Goal: Information Seeking & Learning: Learn about a topic

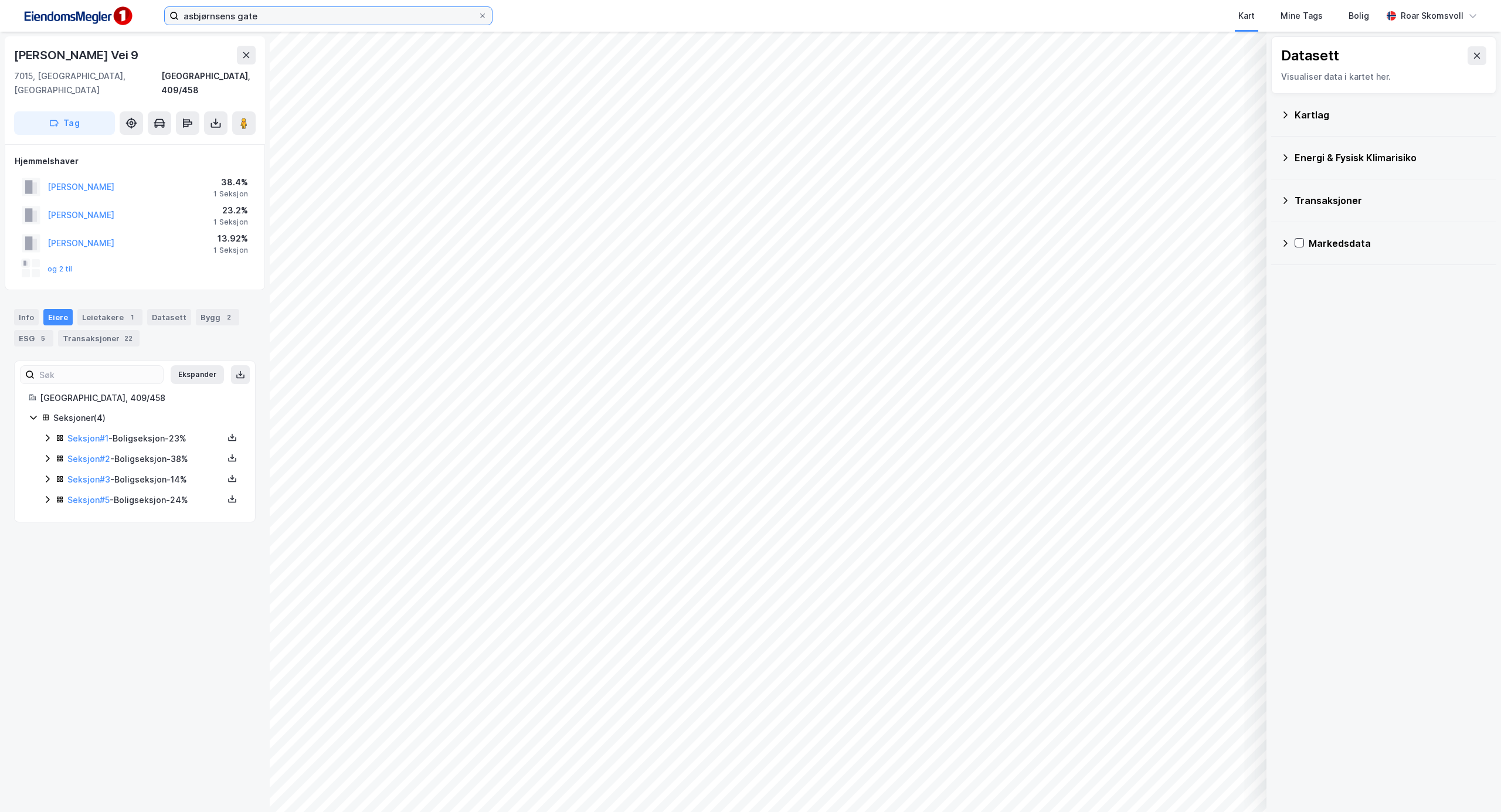
drag, startPoint x: 272, startPoint y: 19, endPoint x: 8, endPoint y: 3, distance: 264.5
click at [9, 5] on div "asbjørnsens gate Kart Mine Tags Bolig [PERSON_NAME]" at bounding box center [750, 16] width 1501 height 32
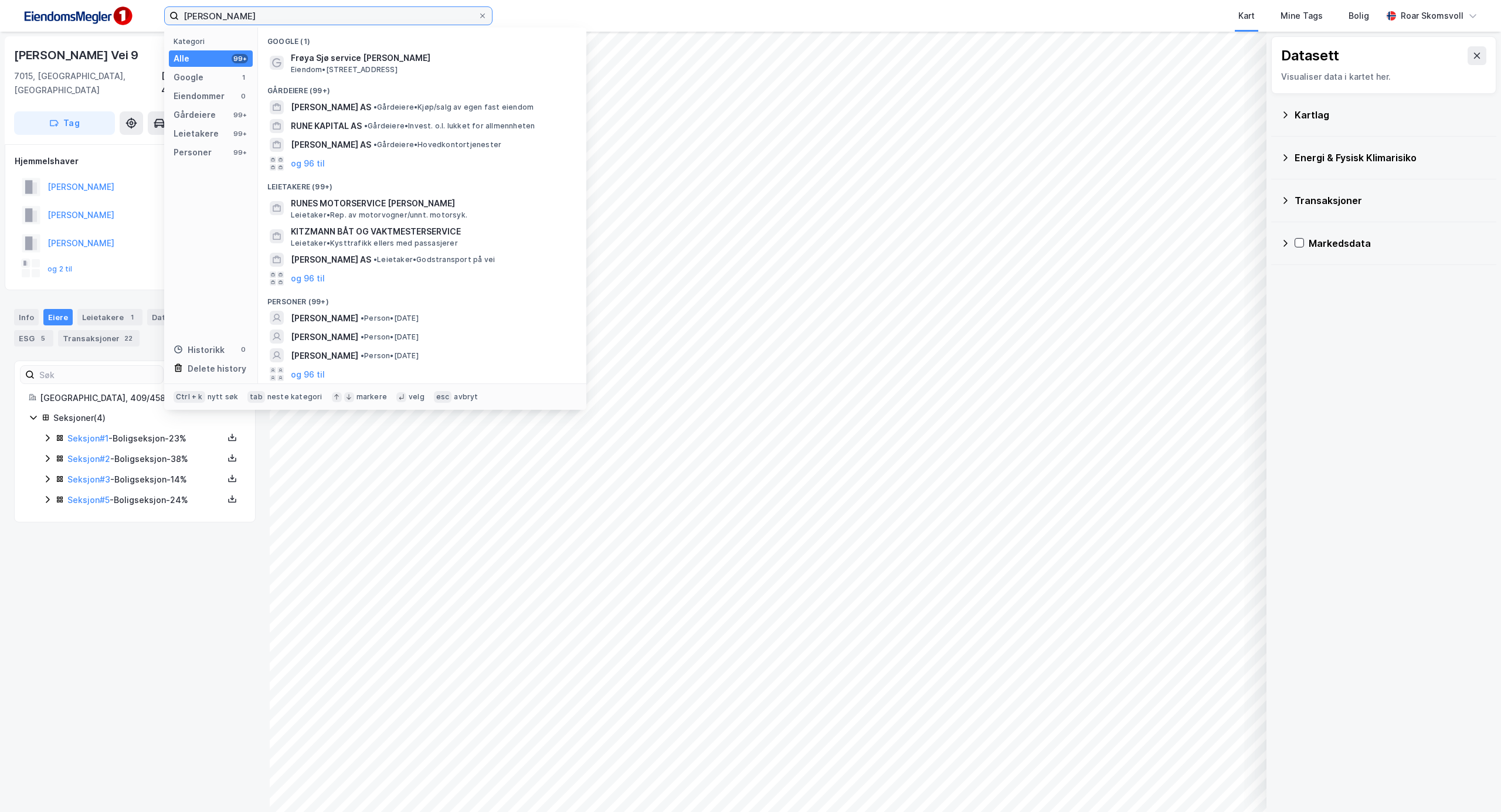
type input "[PERSON_NAME]"
click at [324, 315] on span "[PERSON_NAME]" at bounding box center [324, 318] width 67 height 14
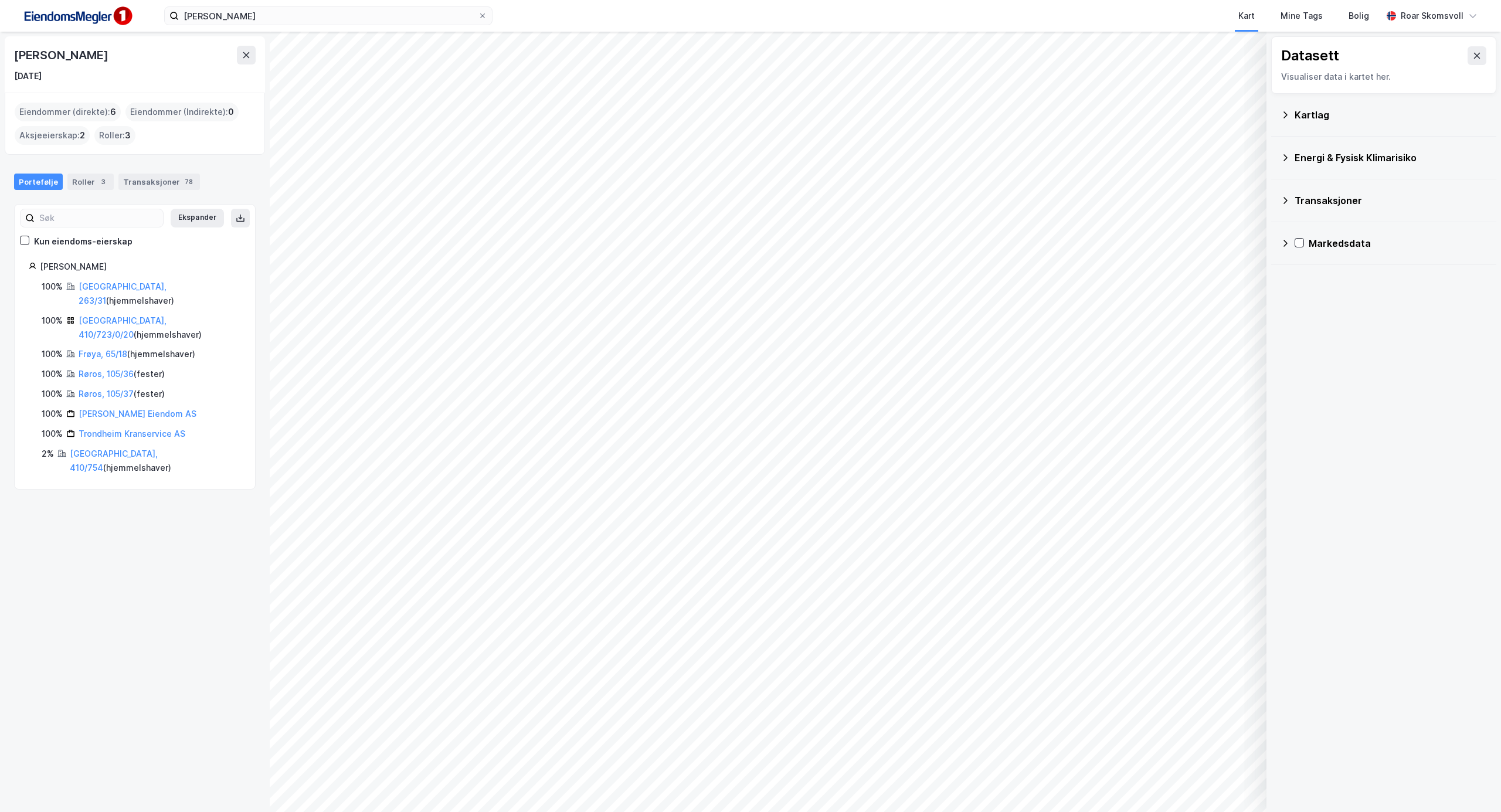
click at [1286, 121] on div "Kartlag" at bounding box center [1384, 115] width 206 height 28
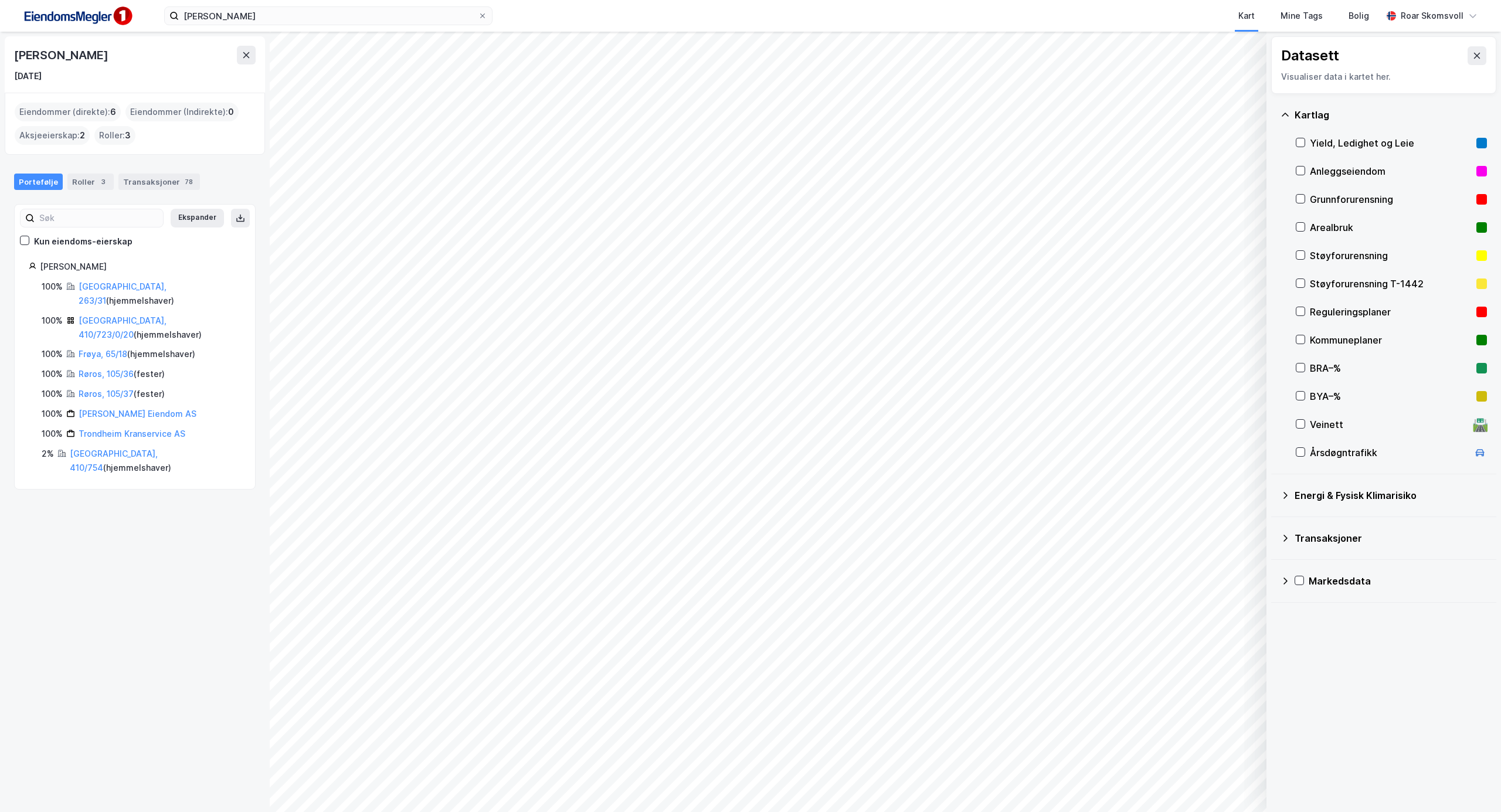
click at [1281, 113] on icon at bounding box center [1285, 115] width 9 height 9
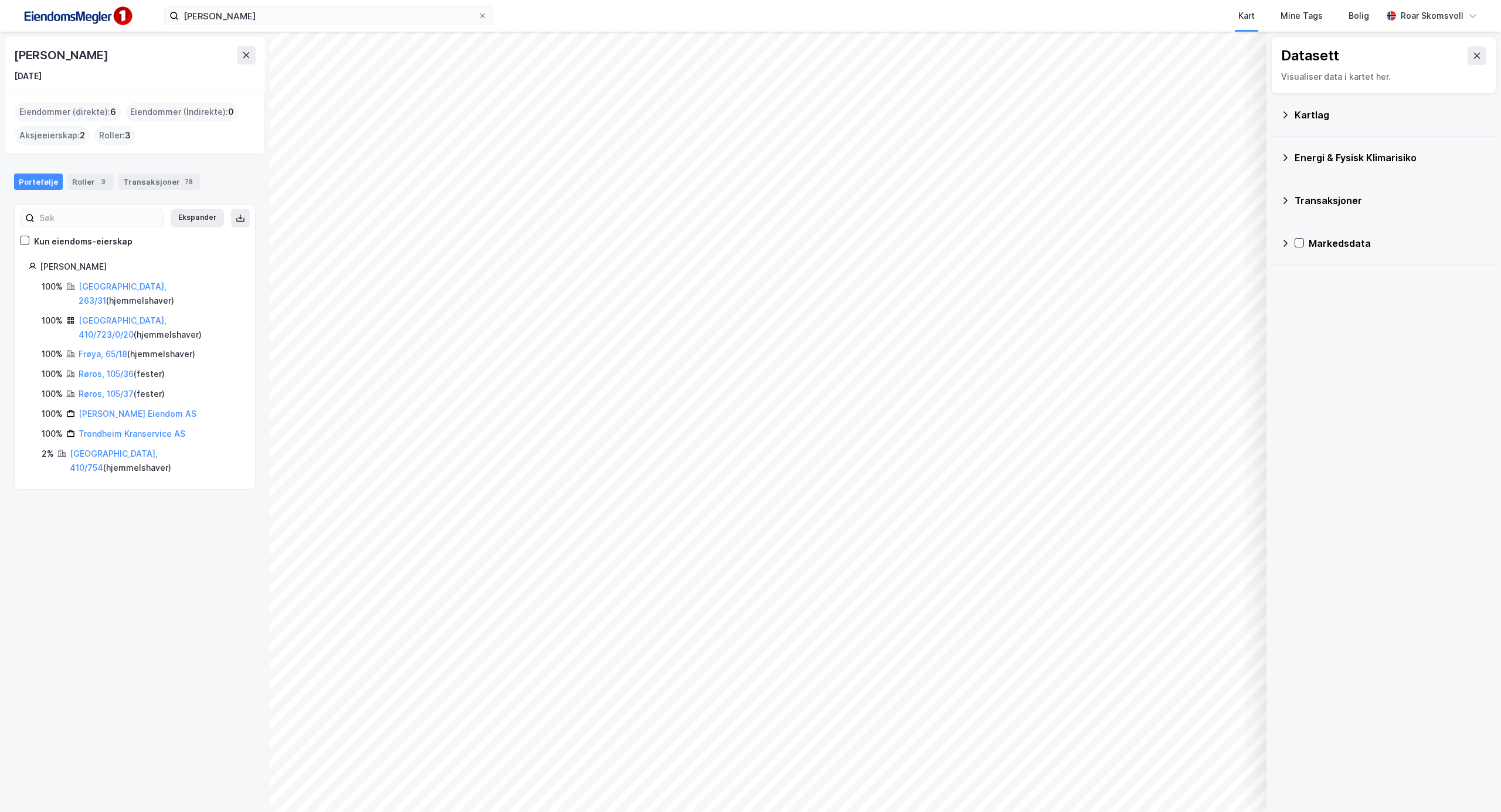
click at [1280, 111] on div "Kartlag" at bounding box center [1384, 115] width 225 height 43
click at [1286, 116] on icon at bounding box center [1285, 115] width 9 height 9
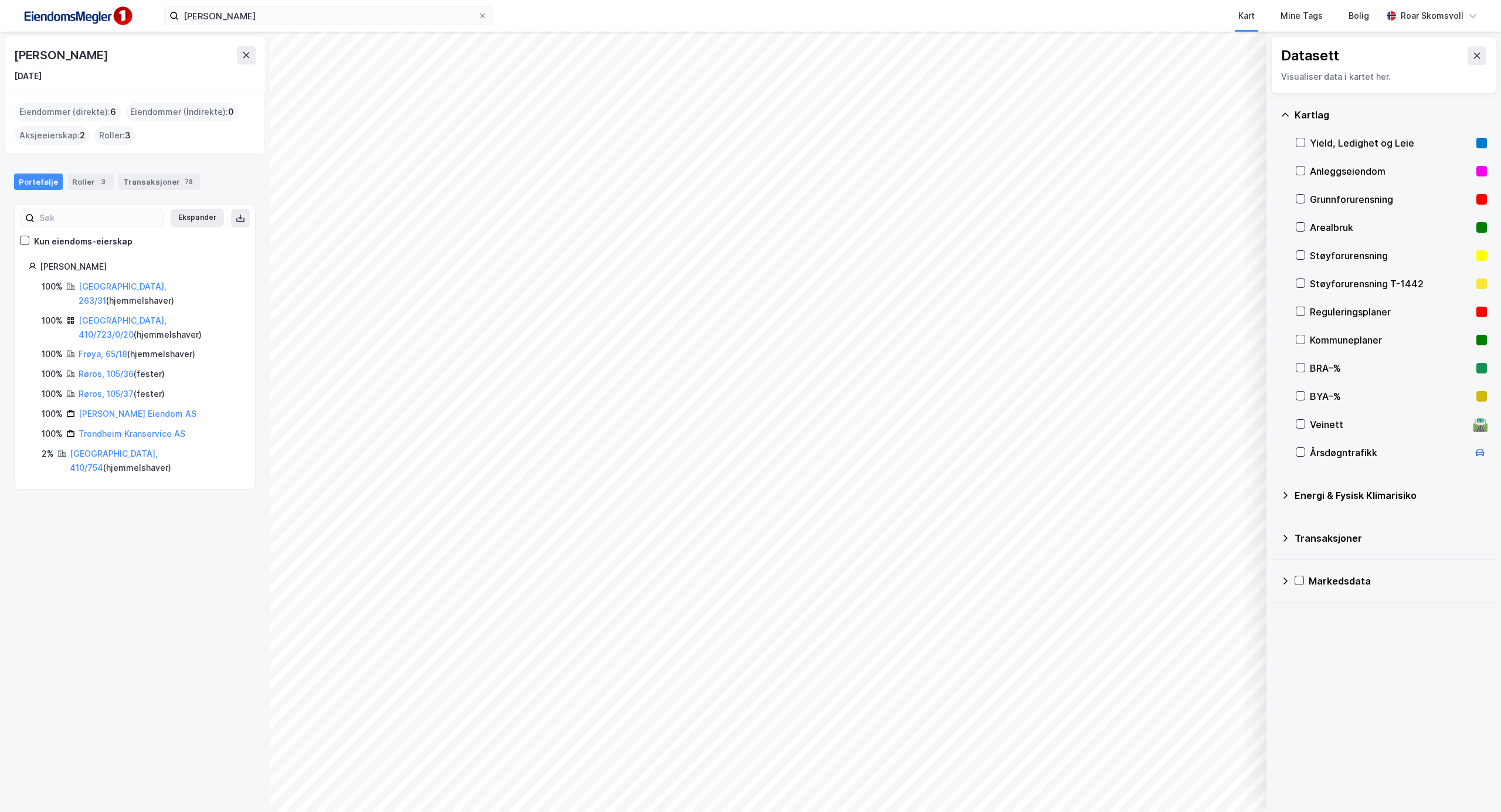
click at [1284, 584] on icon at bounding box center [1285, 581] width 4 height 7
click at [1284, 584] on icon at bounding box center [1285, 581] width 9 height 9
drag, startPoint x: 1471, startPoint y: 49, endPoint x: 1466, endPoint y: 57, distance: 9.4
click at [1471, 49] on button at bounding box center [1477, 55] width 18 height 18
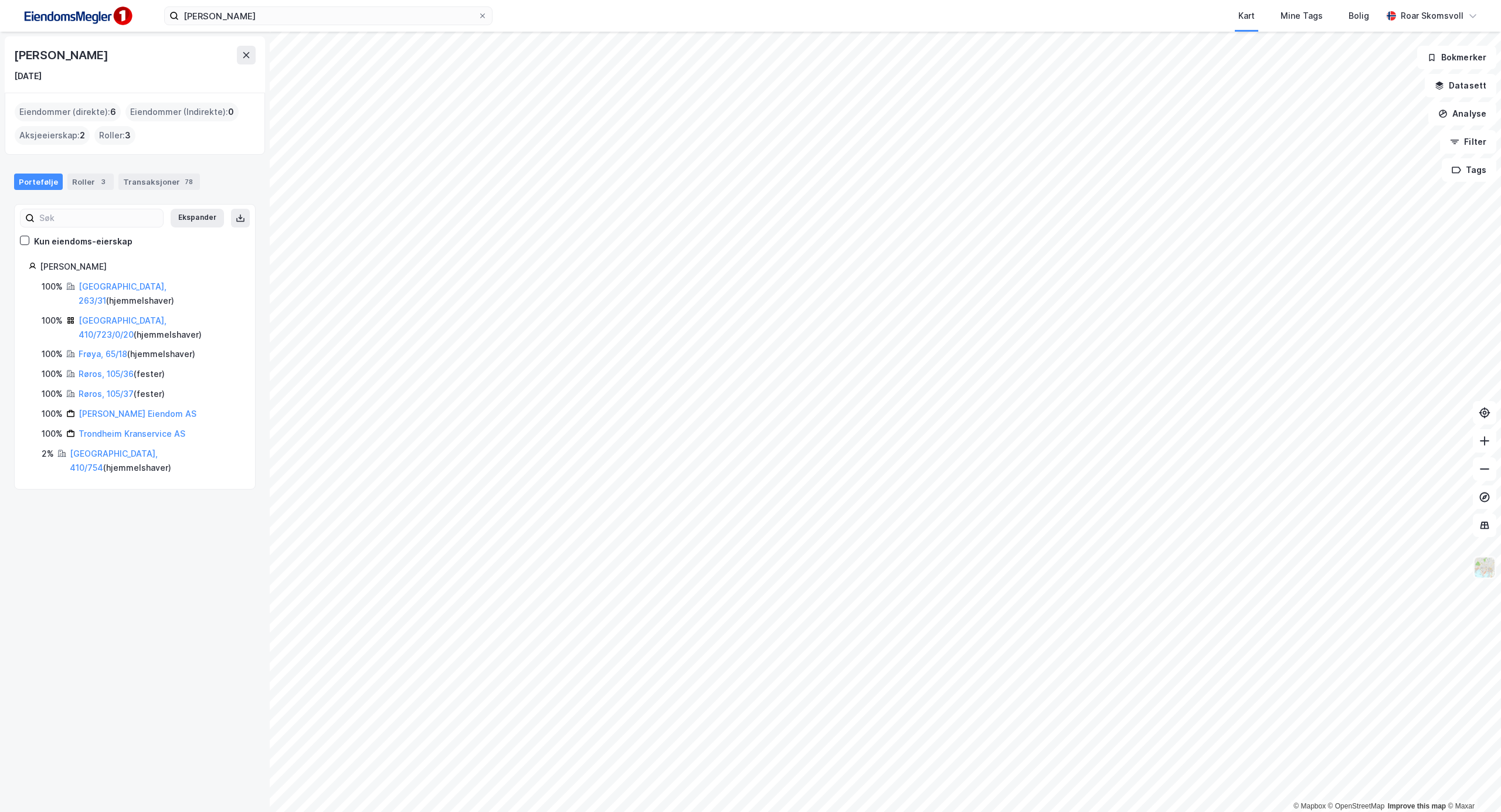
click at [1483, 571] on img at bounding box center [1484, 567] width 23 height 23
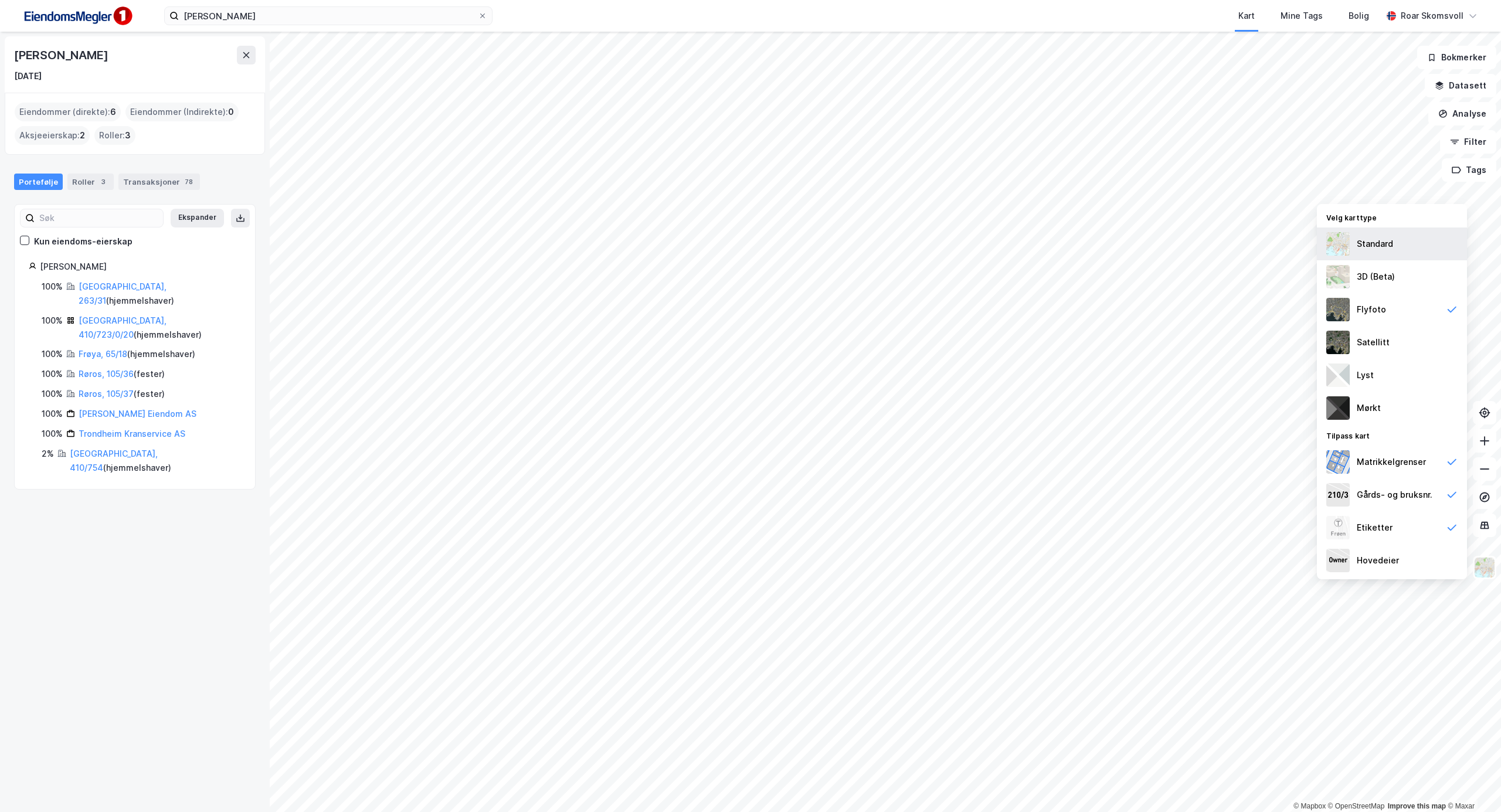
click at [1371, 245] on div "Standard" at bounding box center [1374, 244] width 36 height 14
